Goal: Check status

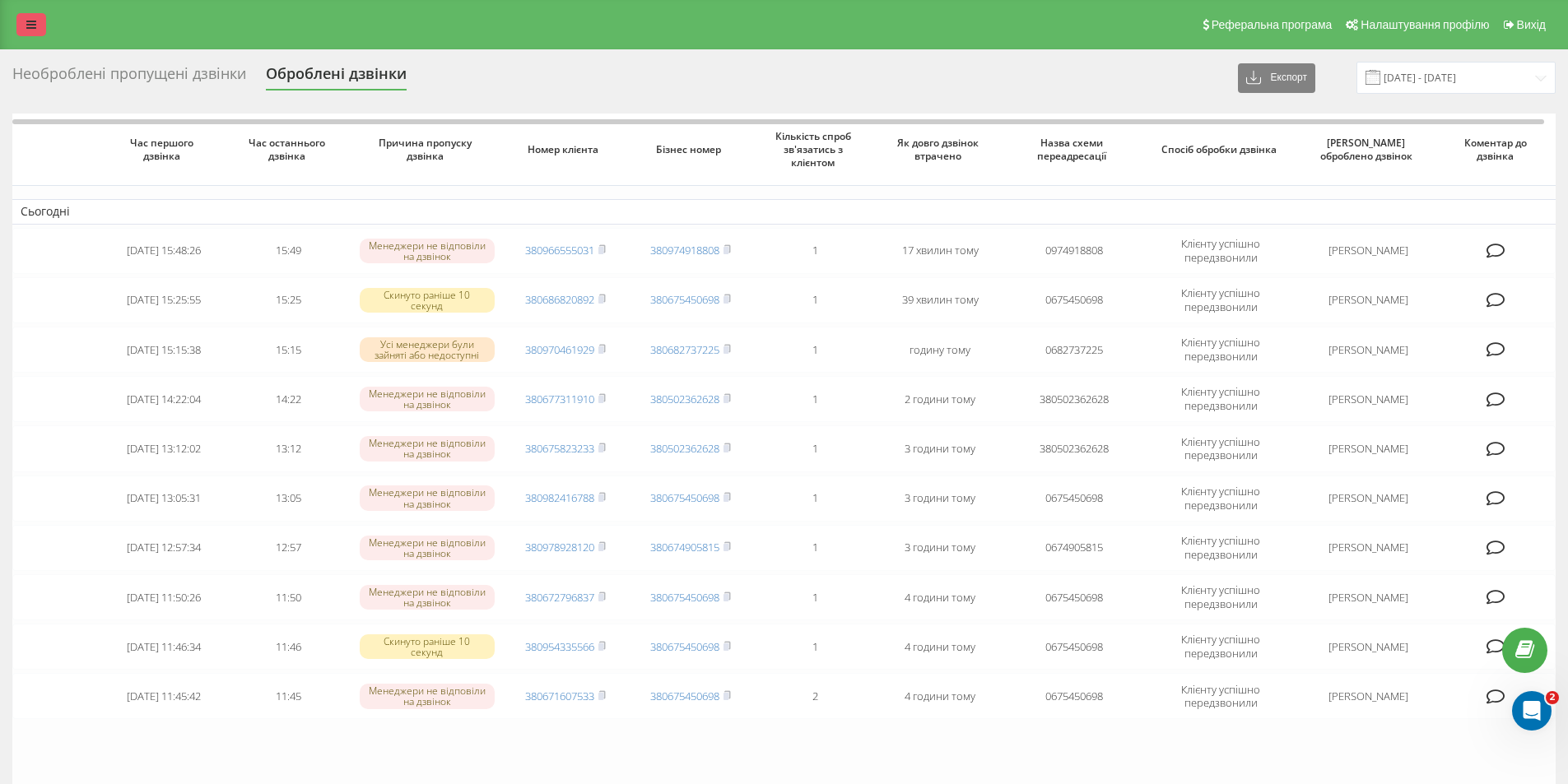
click at [27, 22] on icon at bounding box center [31, 25] width 10 height 12
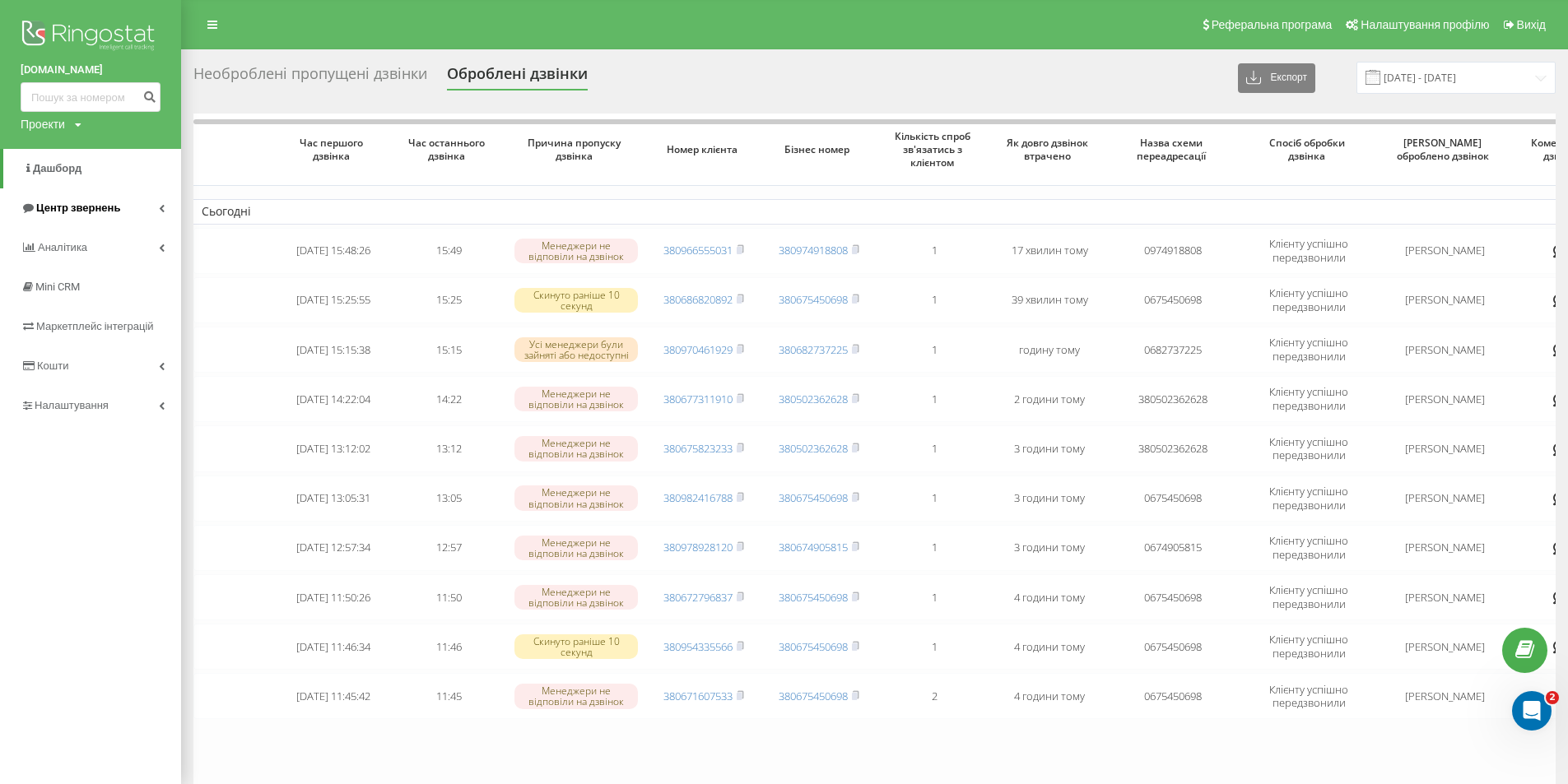
click at [75, 206] on span "Центр звернень" at bounding box center [78, 207] width 84 height 12
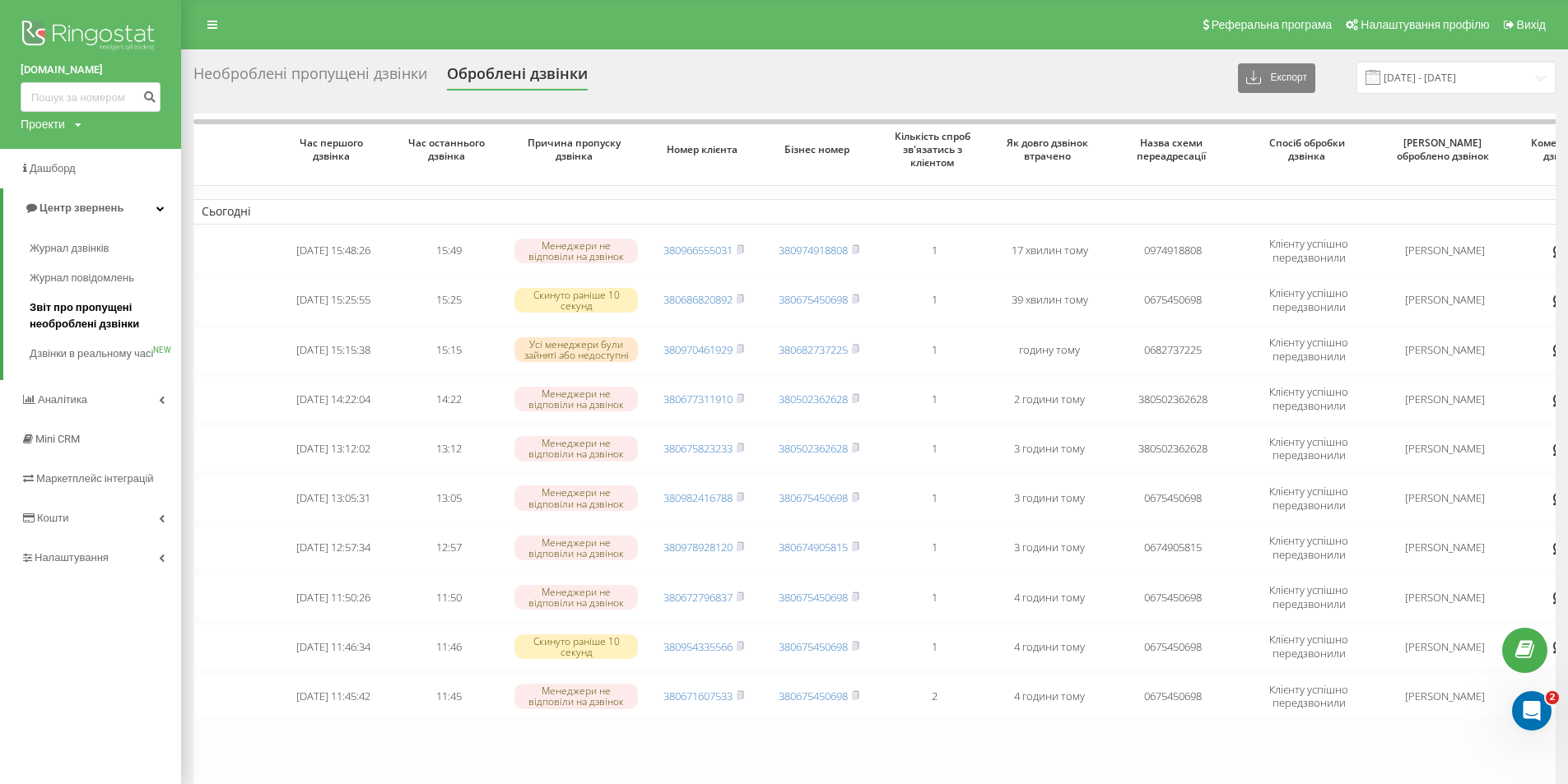
click at [85, 314] on span "Звіт про пропущені необроблені дзвінки" at bounding box center [101, 316] width 143 height 33
